Goal: Task Accomplishment & Management: Use online tool/utility

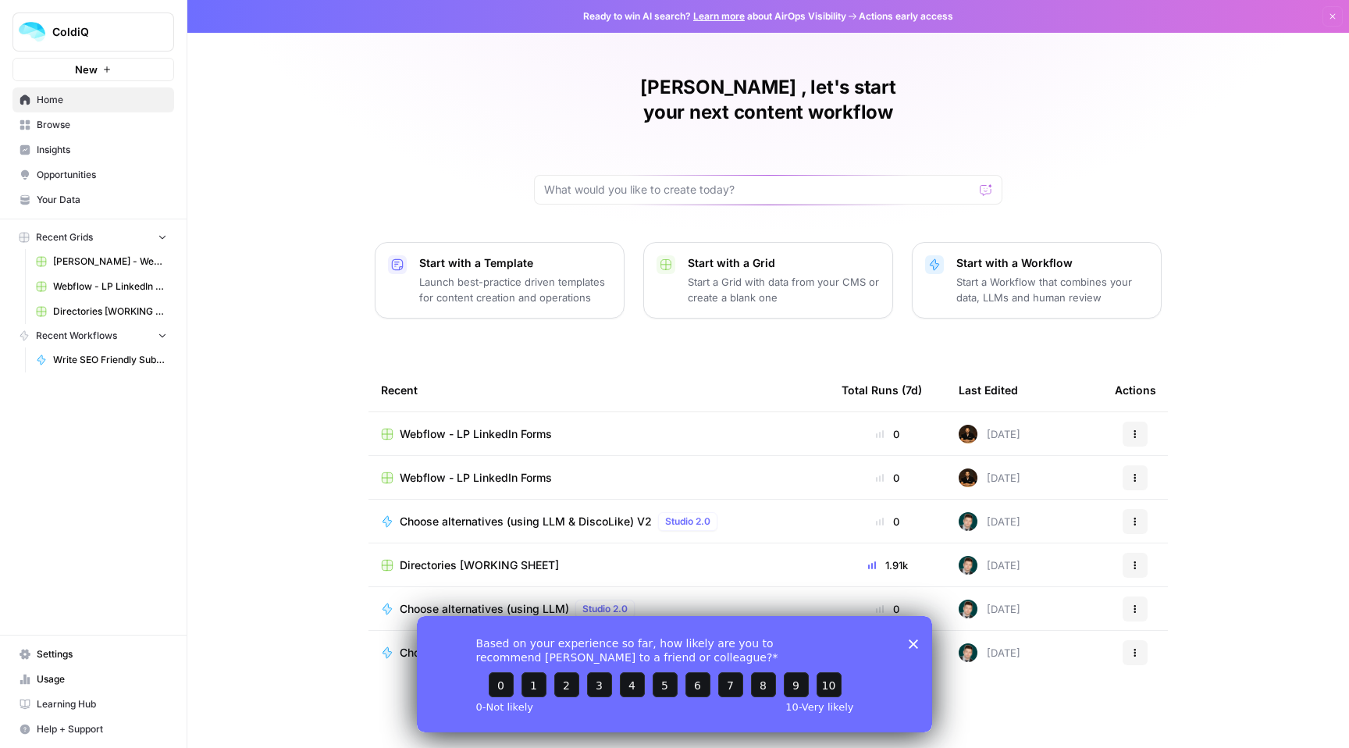
click at [84, 59] on button "New" at bounding box center [93, 69] width 162 height 23
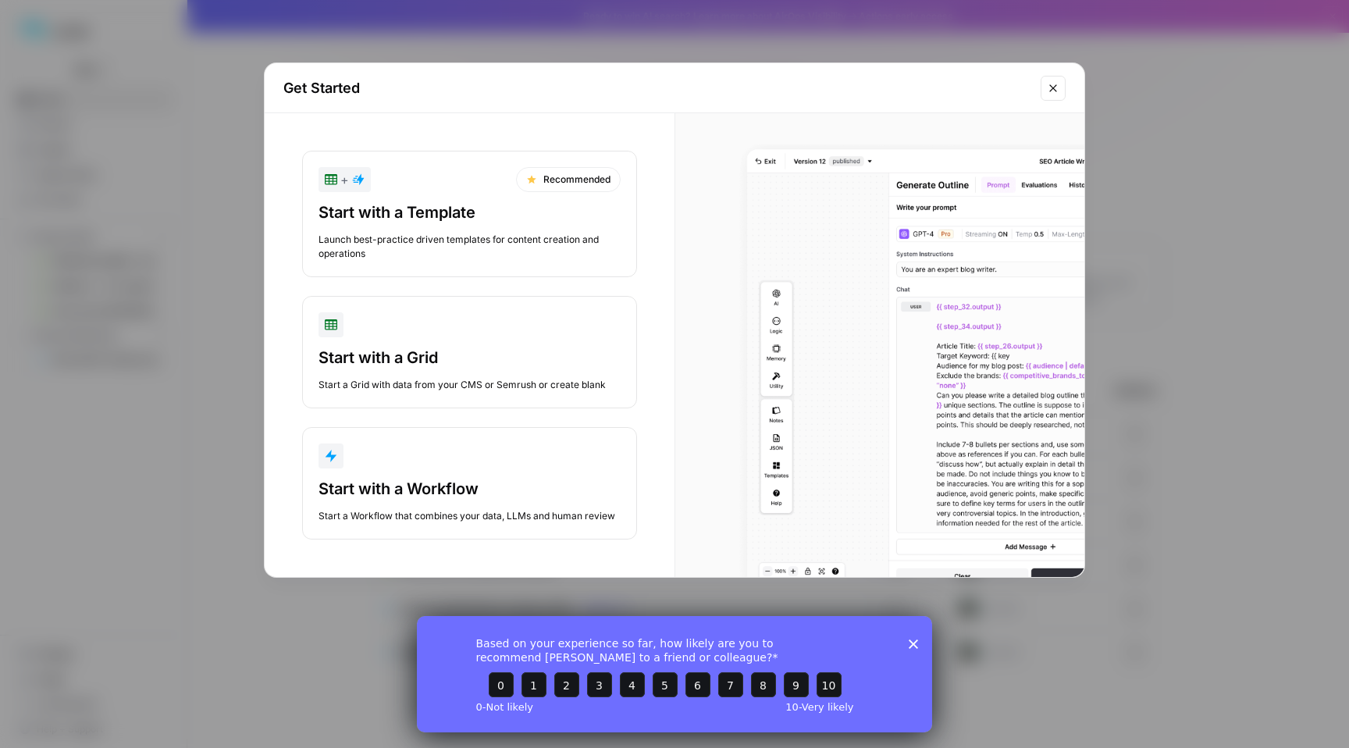
click at [457, 470] on button "Start with a Workflow Start a Workflow that combines your data, LLMs and human …" at bounding box center [469, 483] width 335 height 112
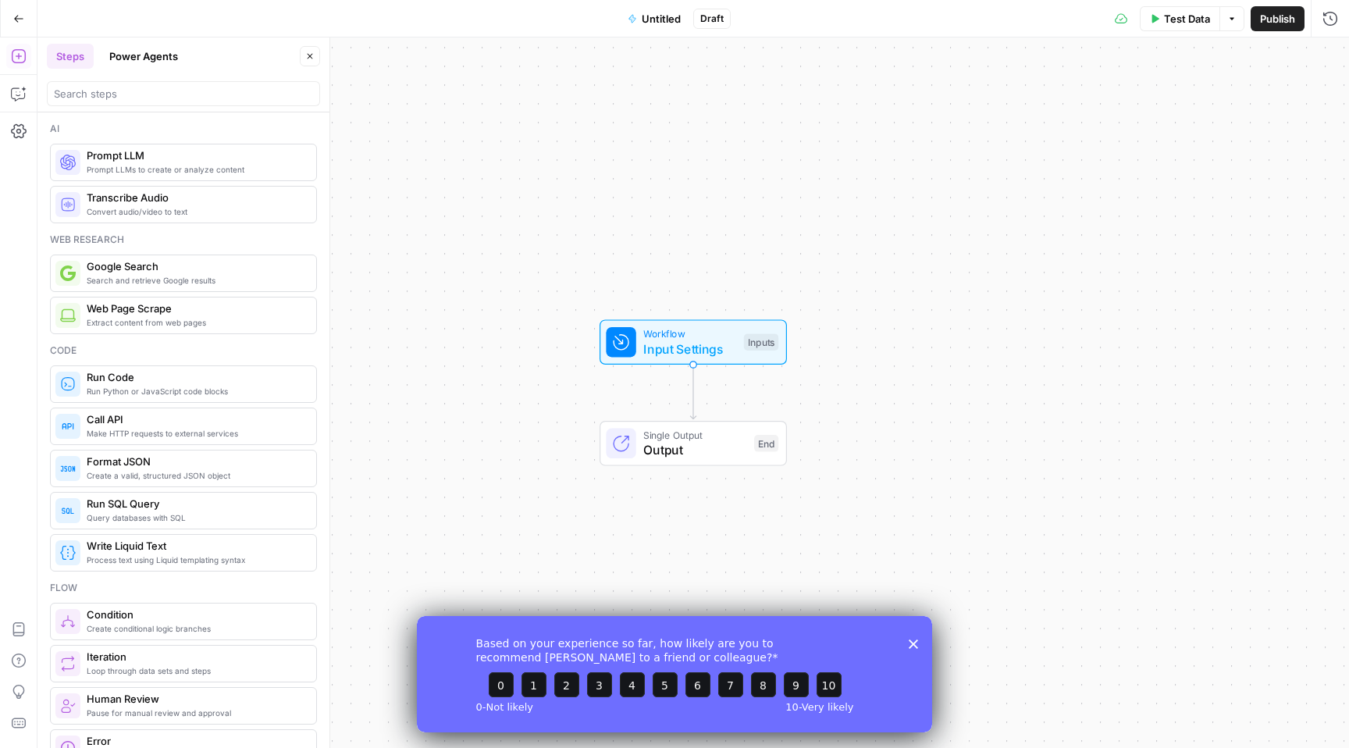
click at [914, 640] on icon "Close survey" at bounding box center [913, 643] width 9 height 9
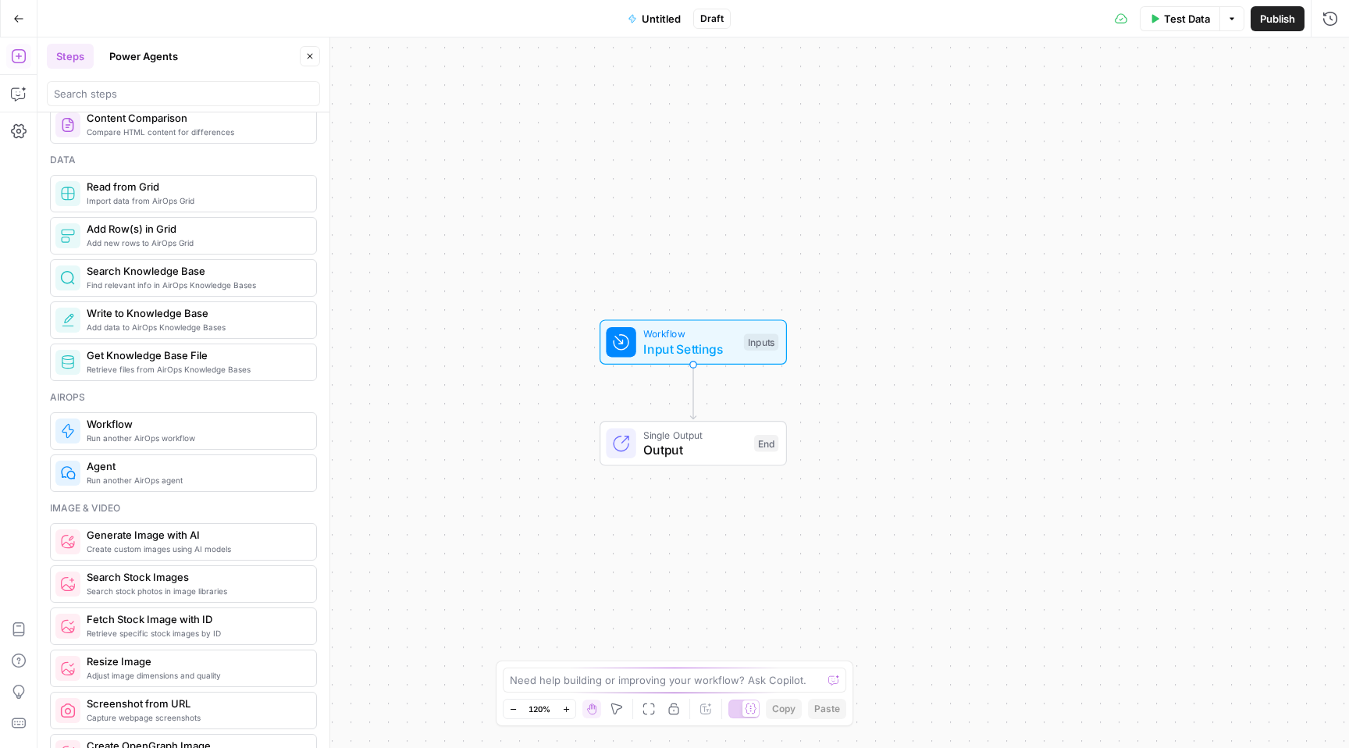
scroll to position [667, 0]
click at [21, 92] on icon "button" at bounding box center [19, 94] width 16 height 16
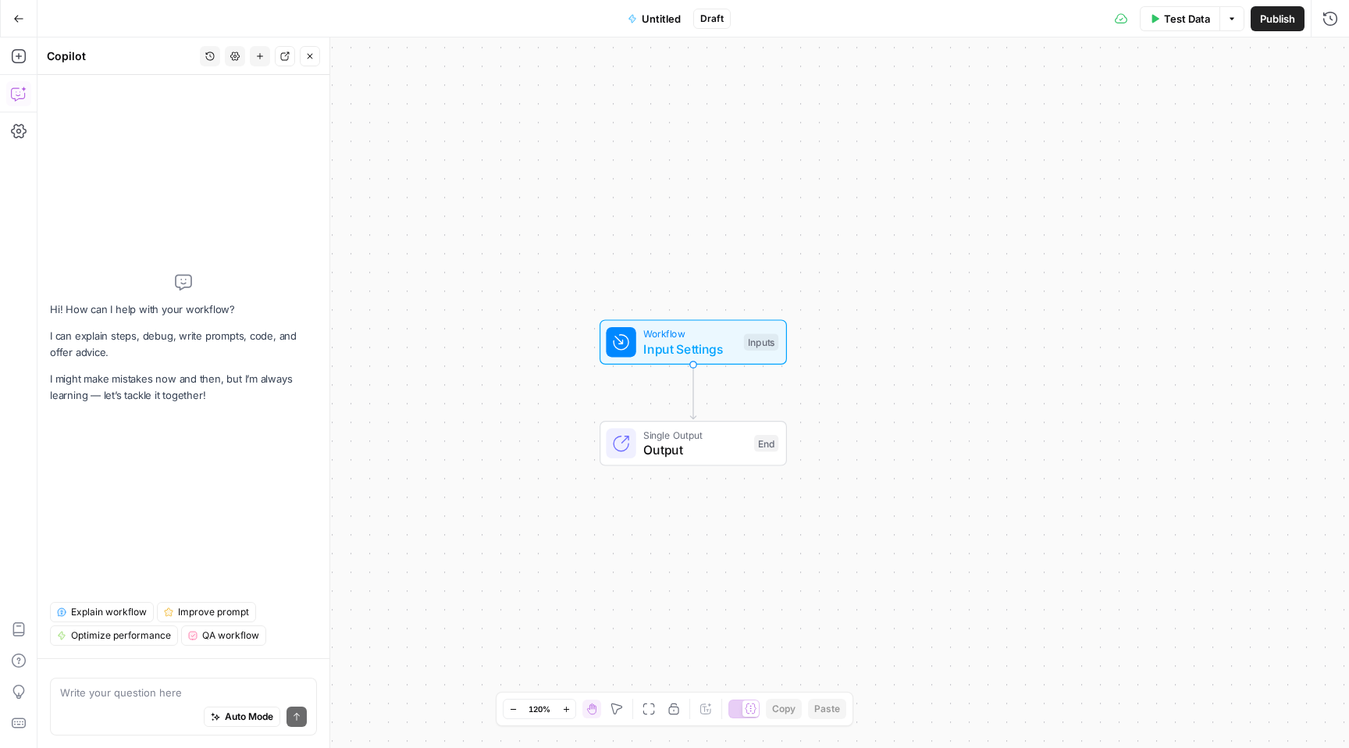
click at [152, 693] on textarea at bounding box center [183, 693] width 247 height 16
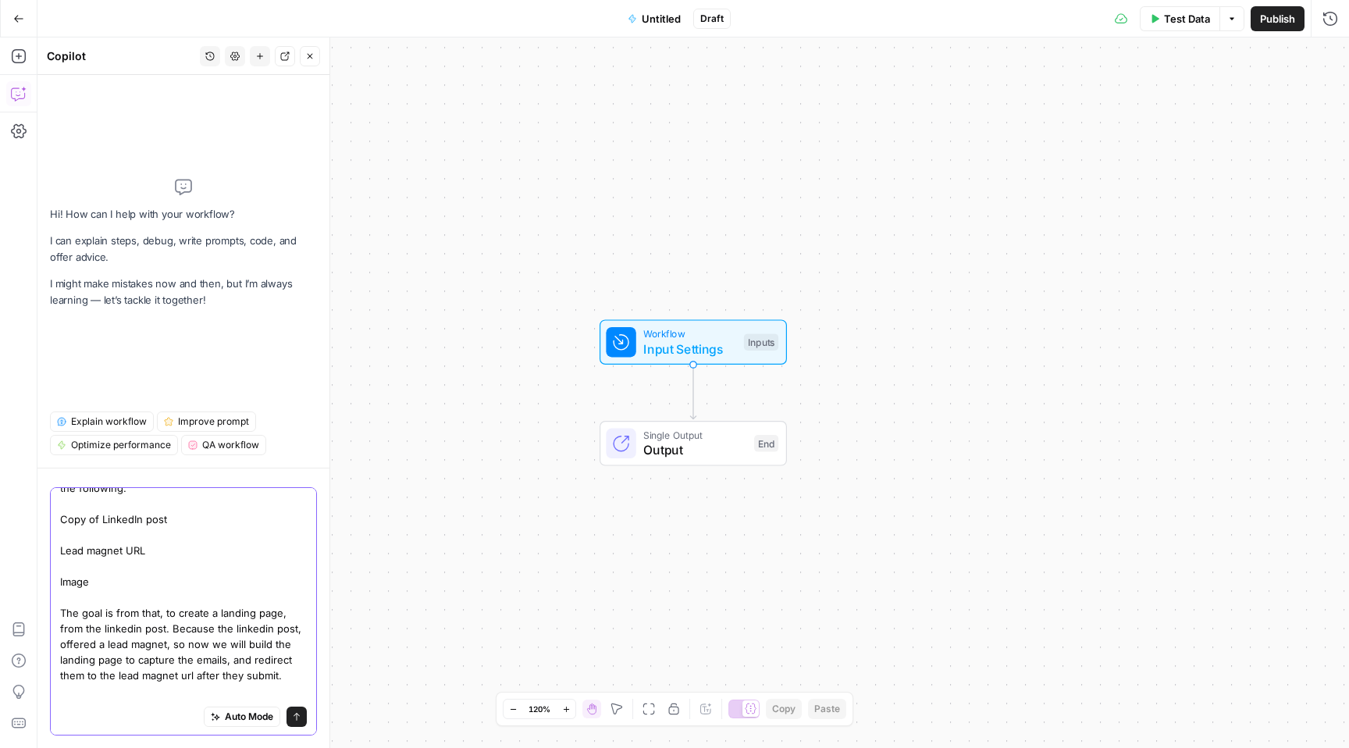
scroll to position [91, 0]
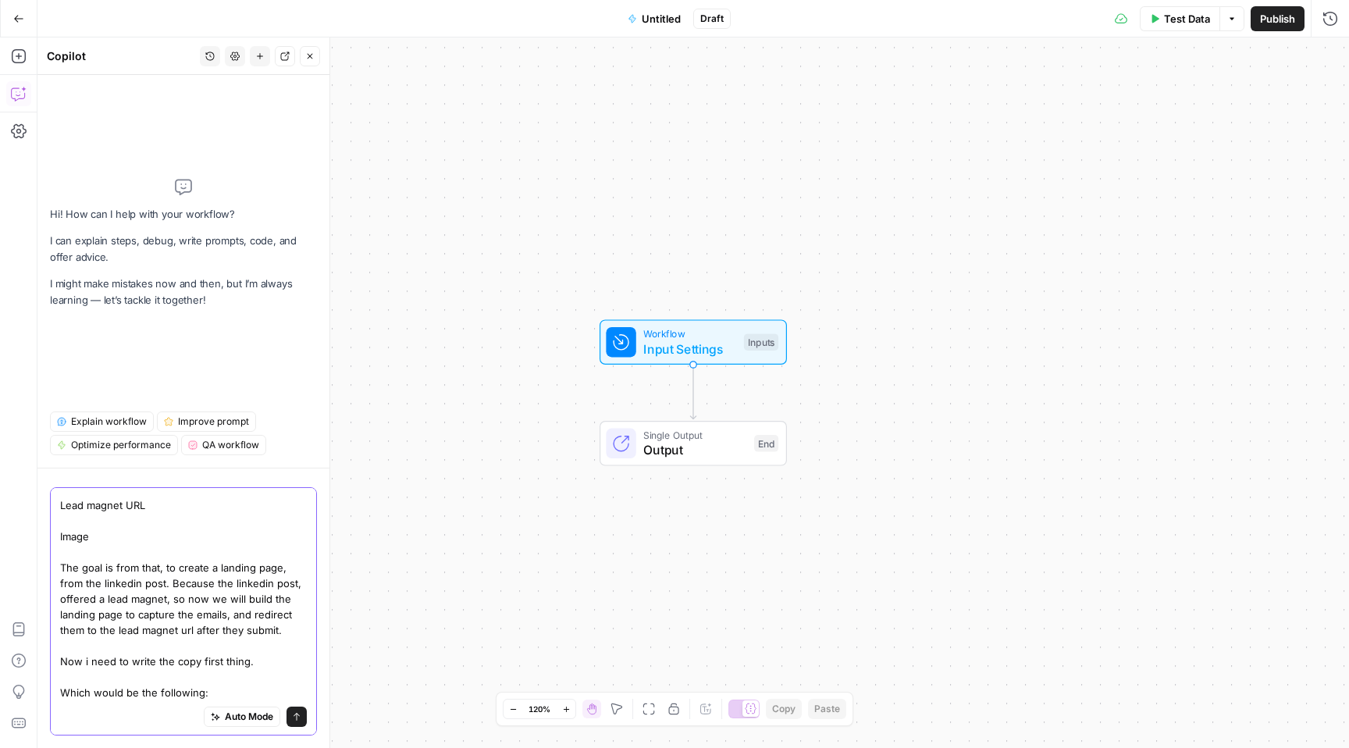
click at [219, 674] on textarea "I'd like to build a workflow that starts by inputting the following: Copy of Li…" at bounding box center [183, 559] width 247 height 281
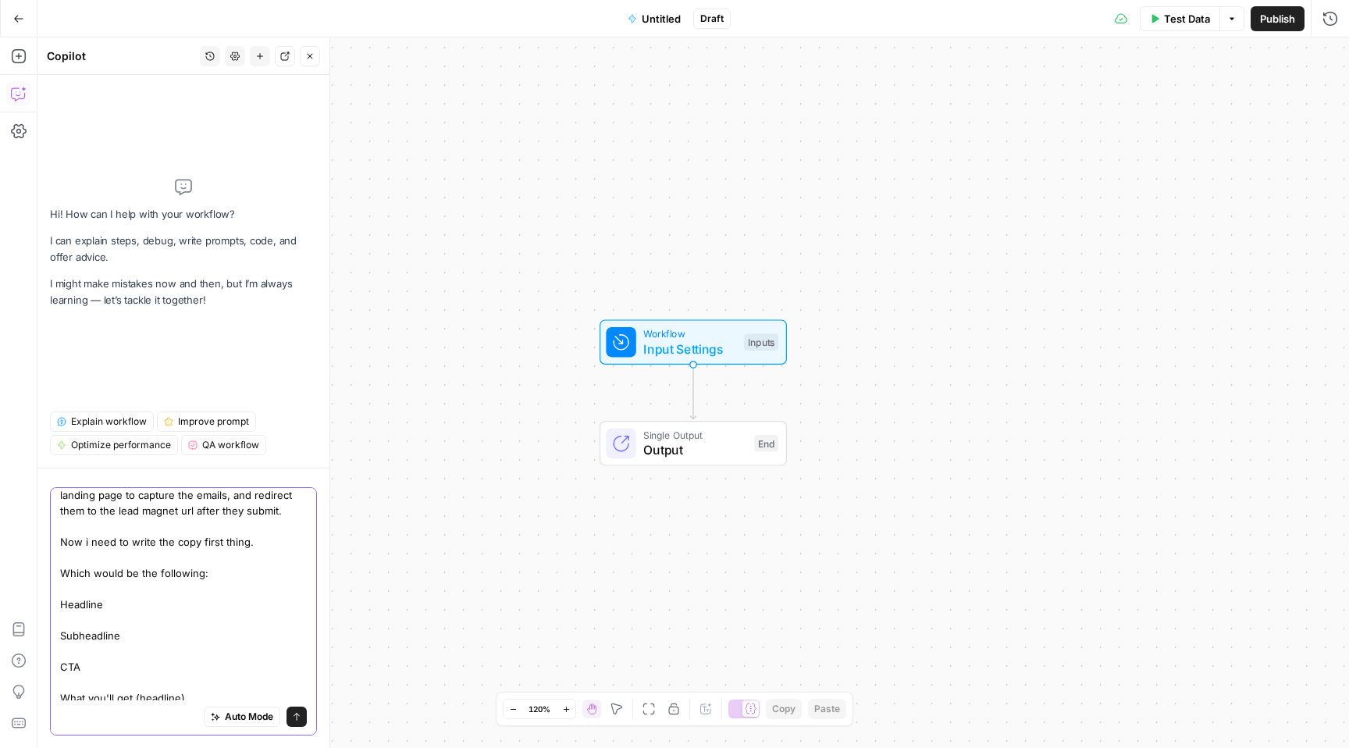
scroll to position [247, 0]
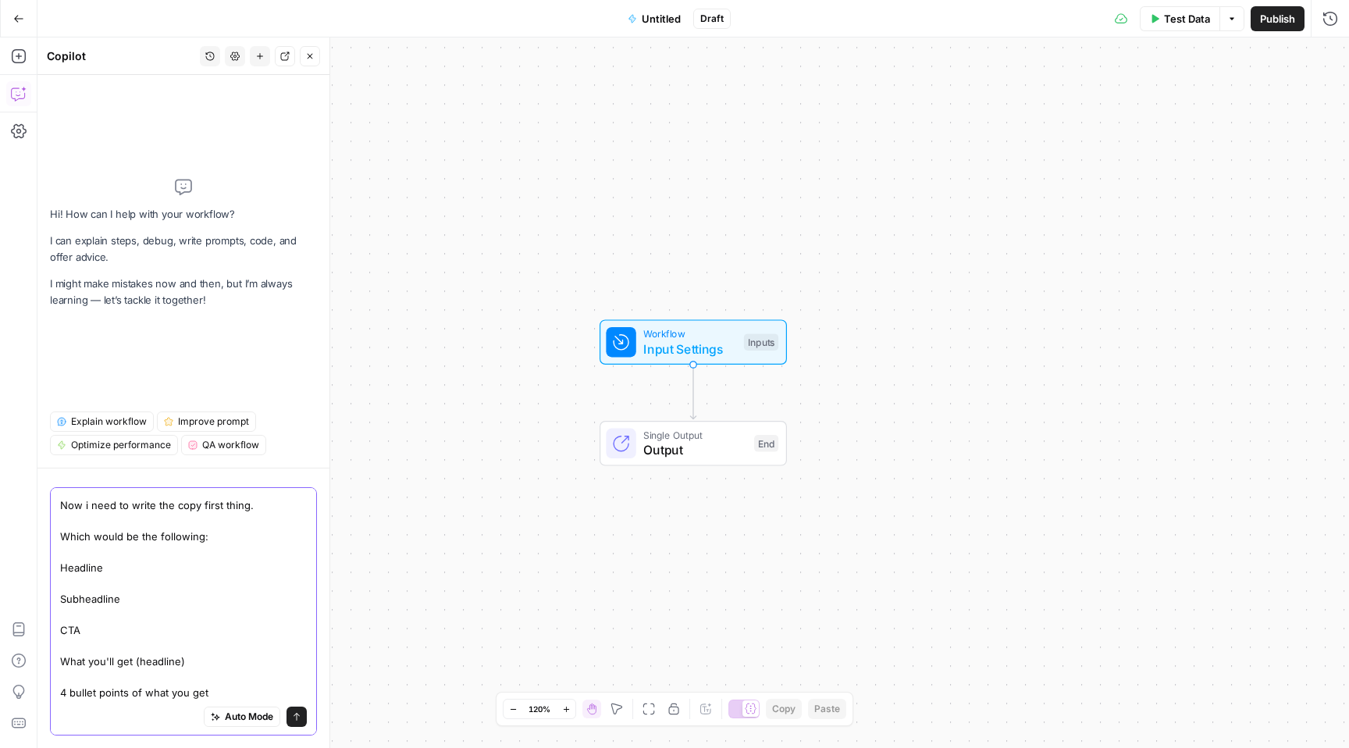
type textarea "I'd like to build a workflow that starts by inputting the following: Copy of Li…"
click at [293, 715] on icon "submit" at bounding box center [296, 716] width 9 height 9
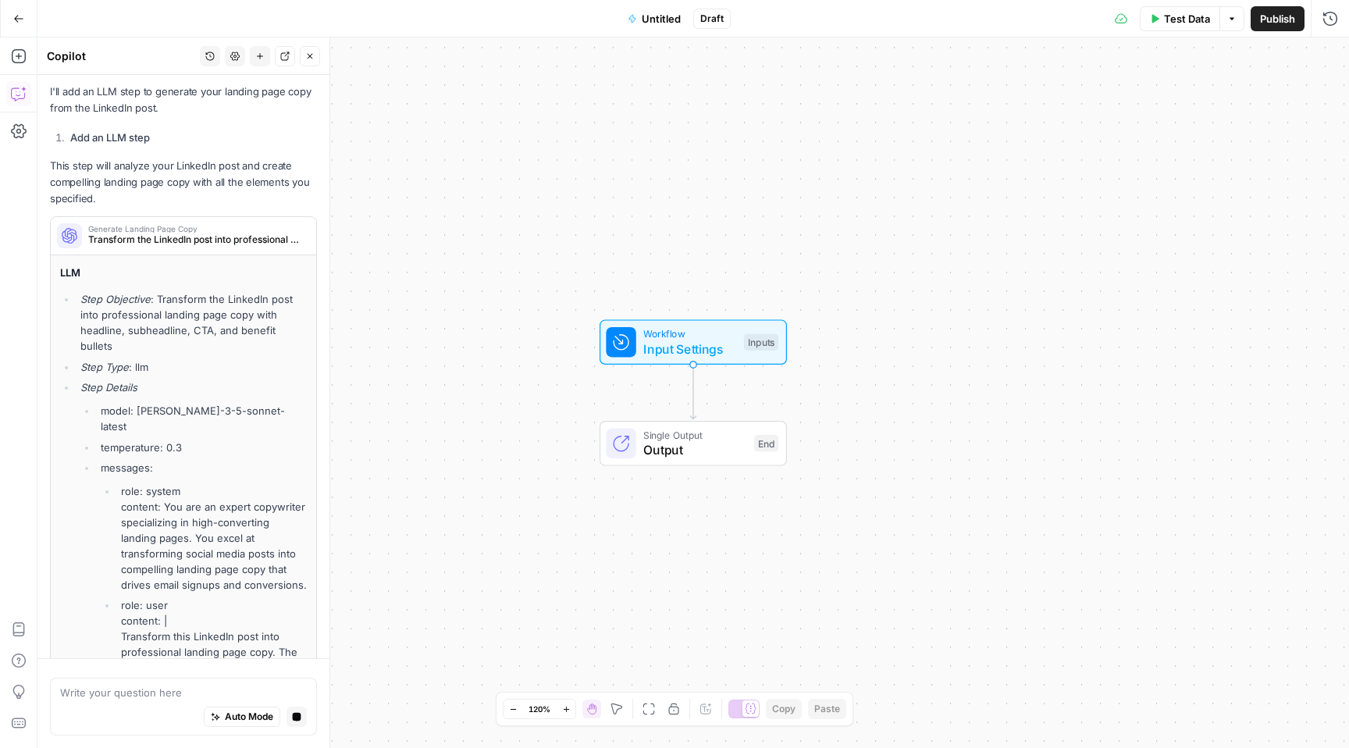
scroll to position [1267, 0]
